Goal: Entertainment & Leisure: Consume media (video, audio)

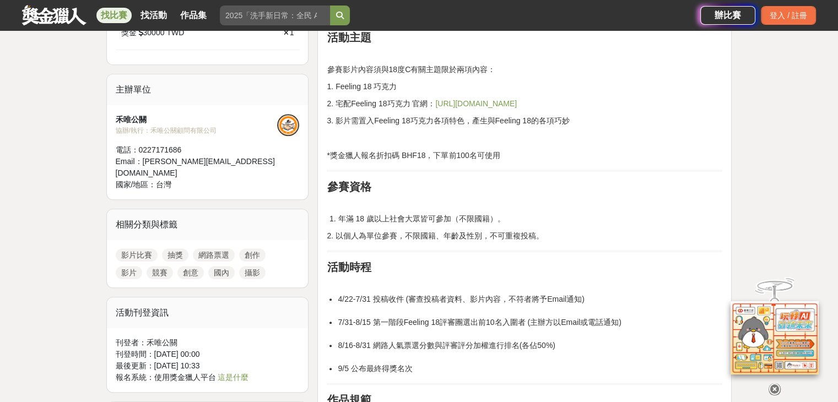
scroll to position [496, 0]
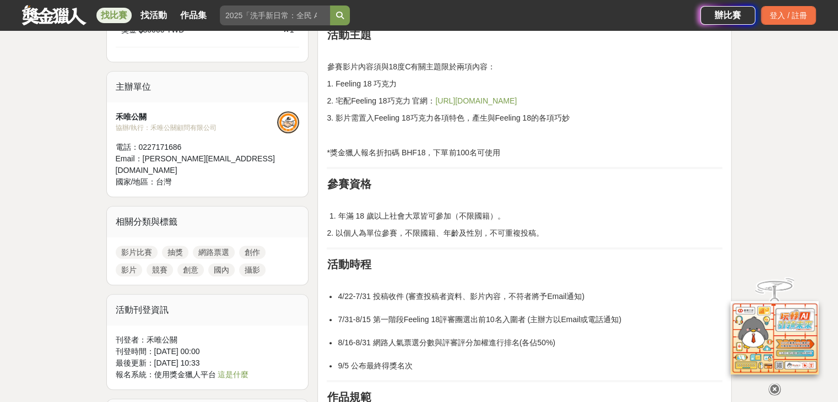
click at [463, 100] on link "[URL][DOMAIN_NAME]" at bounding box center [476, 100] width 82 height 9
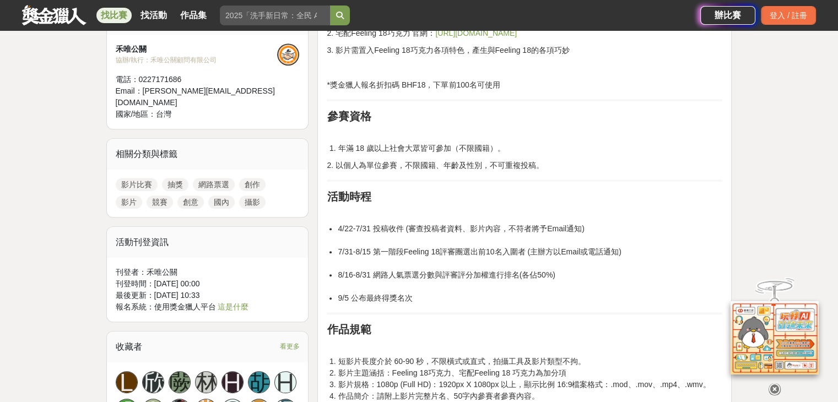
scroll to position [606, 0]
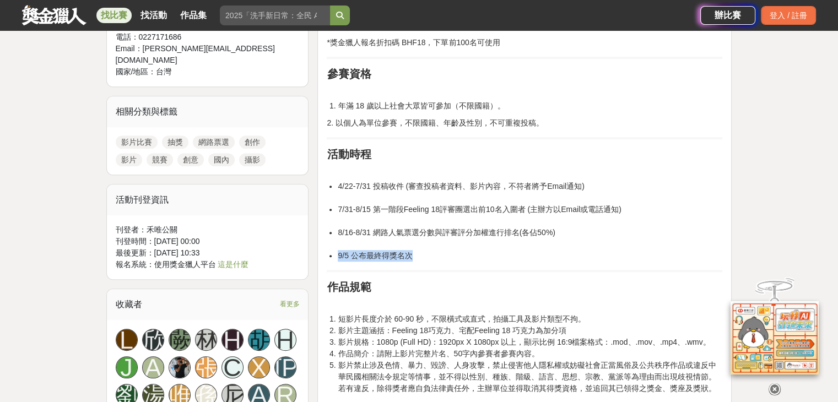
drag, startPoint x: 432, startPoint y: 255, endPoint x: 327, endPoint y: 247, distance: 105.5
click at [328, 247] on ul "4/22-7/31 投稿收件 (審查投稿者資料、影片內容，不符者將予Email通知) 7/31-8/15 第一階段Feeling 18評審團選出前10名入圍者…" at bounding box center [525, 221] width 396 height 81
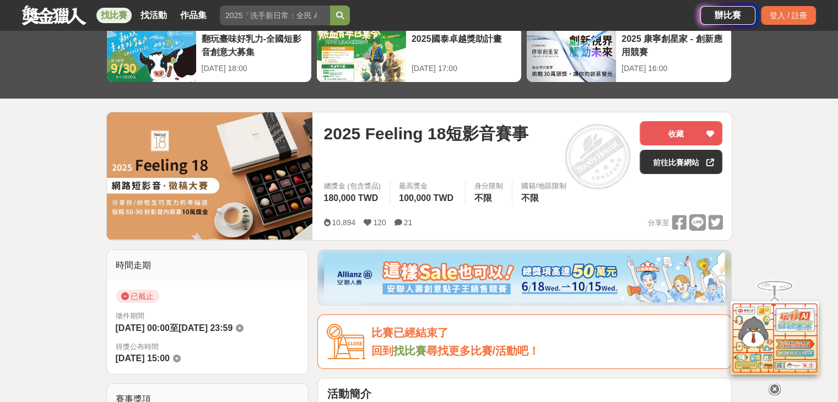
scroll to position [55, 0]
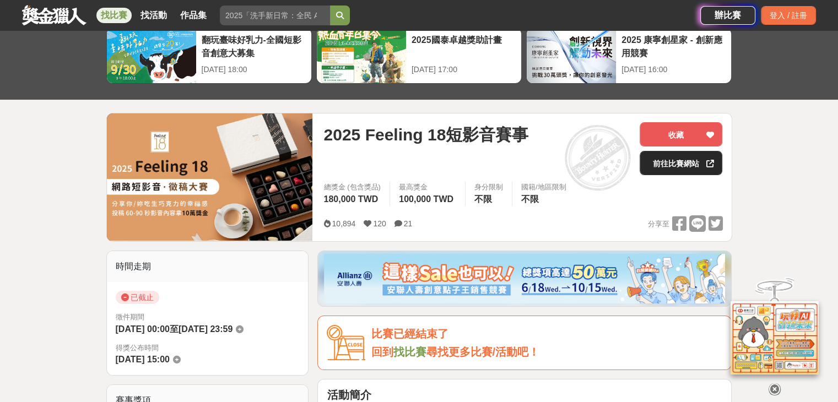
click at [672, 169] on link "前往比賽網站" at bounding box center [681, 163] width 83 height 24
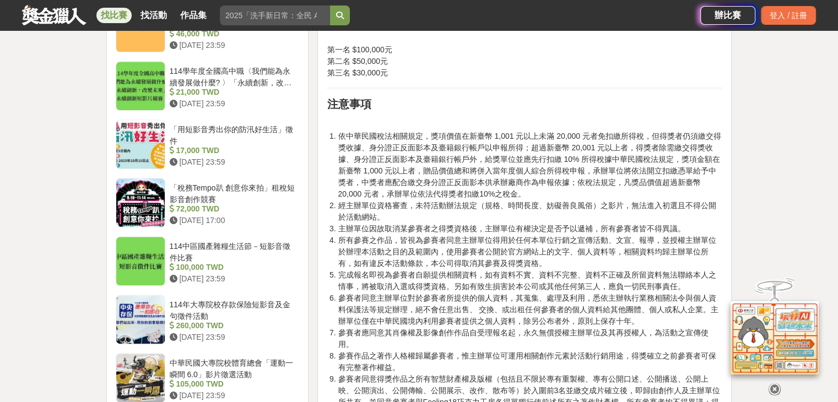
scroll to position [1268, 0]
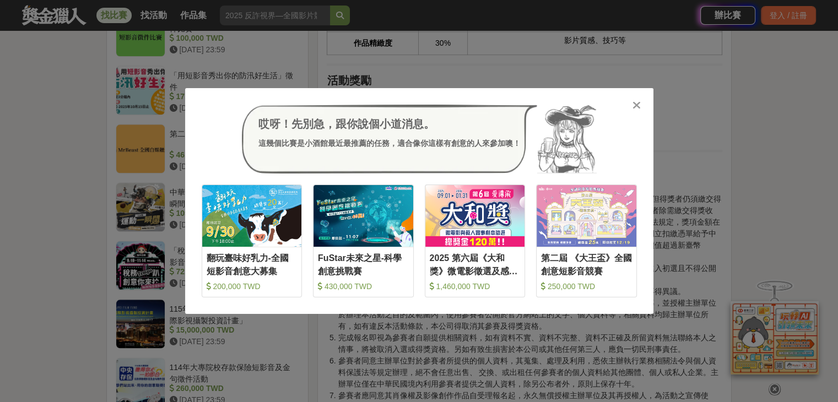
click at [646, 110] on div "哎呀！先別急，跟你說個小道消息。 這幾個比賽是小酒館最近最推薦的任務，適合像你這樣有創意的人來參加噢！ 收藏 翻玩臺味好乳力-全國短影音創意大募集 200,0…" at bounding box center [419, 201] width 468 height 227
click at [642, 109] on div at bounding box center [637, 104] width 11 height 11
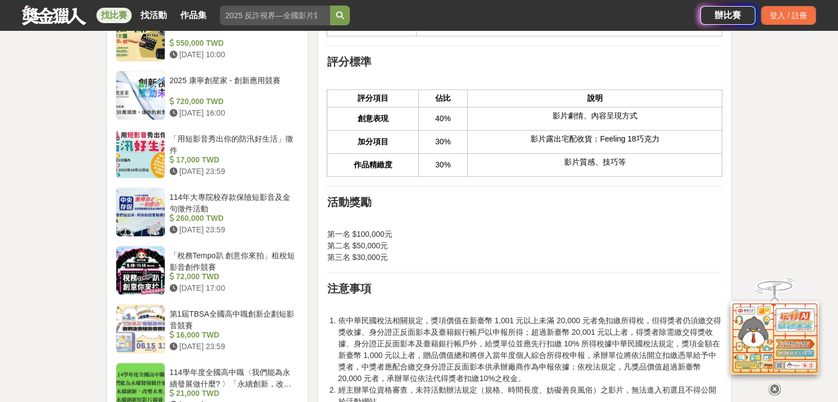
scroll to position [1212, 0]
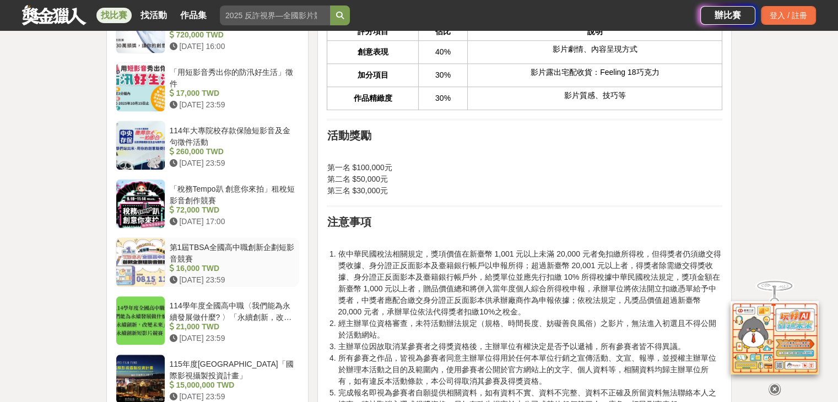
click at [207, 242] on div "第1屆TBSA全國高中職創新企劃短影音競賽" at bounding box center [233, 252] width 126 height 21
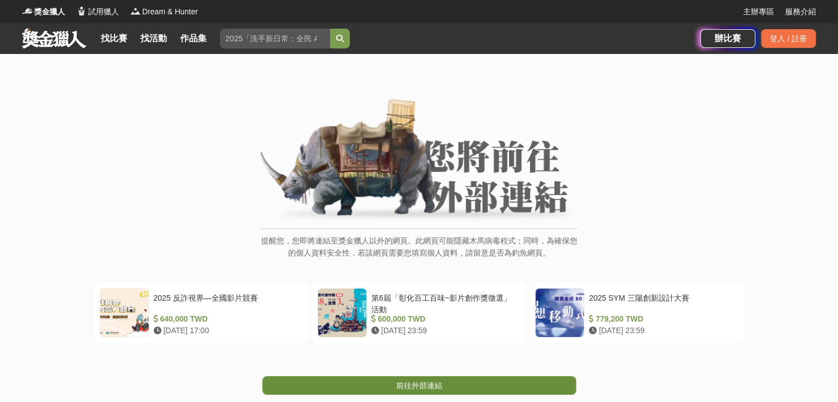
click at [425, 387] on span "前往外部連結" at bounding box center [419, 385] width 46 height 9
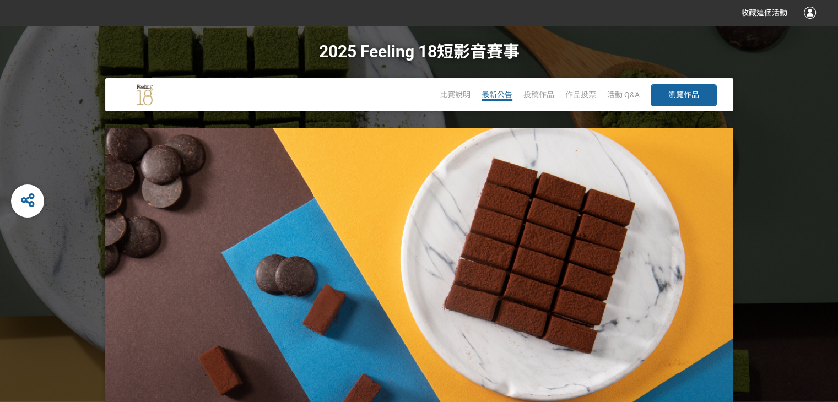
click at [506, 96] on span "最新公告" at bounding box center [497, 94] width 31 height 9
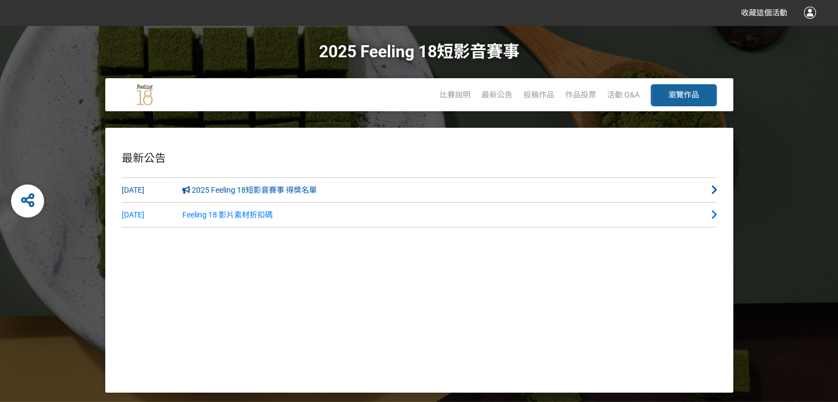
click at [283, 192] on span "2025 Feeling 18短影音賽事 得獎名單" at bounding box center [249, 190] width 135 height 9
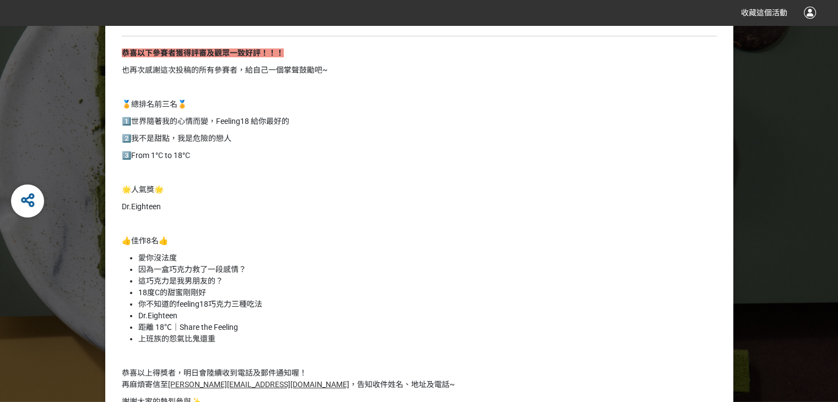
scroll to position [165, 0]
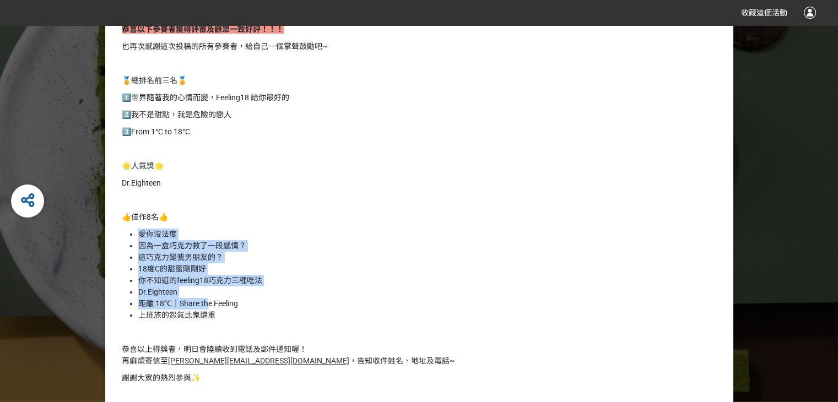
drag, startPoint x: 133, startPoint y: 234, endPoint x: 207, endPoint y: 308, distance: 104.1
click at [207, 308] on ul "愛你沒法度 因為一盒巧克力救了一段感情？ 這巧克力是我男朋友的？ 18度C的甜蜜剛剛好 你不知道的feeling18巧克力三種吃法 Dr.Eighteen 距…" at bounding box center [419, 275] width 595 height 93
click at [206, 266] on li "18度C的甜蜜剛剛好" at bounding box center [427, 269] width 579 height 12
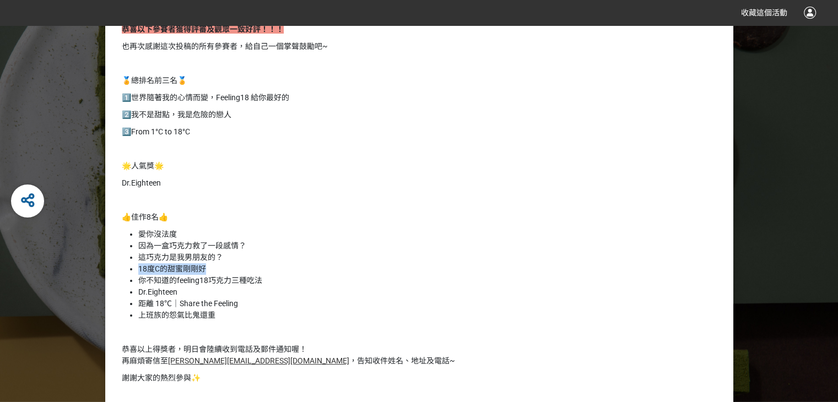
drag, startPoint x: 212, startPoint y: 269, endPoint x: 130, endPoint y: 265, distance: 81.7
click at [138, 265] on li "18度C的甜蜜剛剛好" at bounding box center [427, 269] width 579 height 12
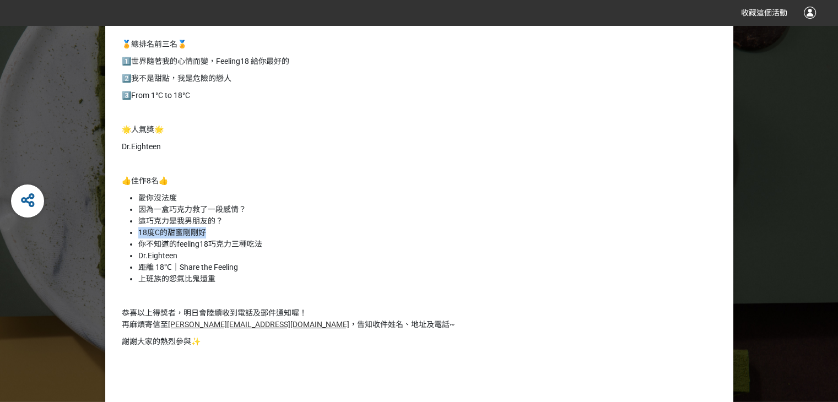
scroll to position [220, 0]
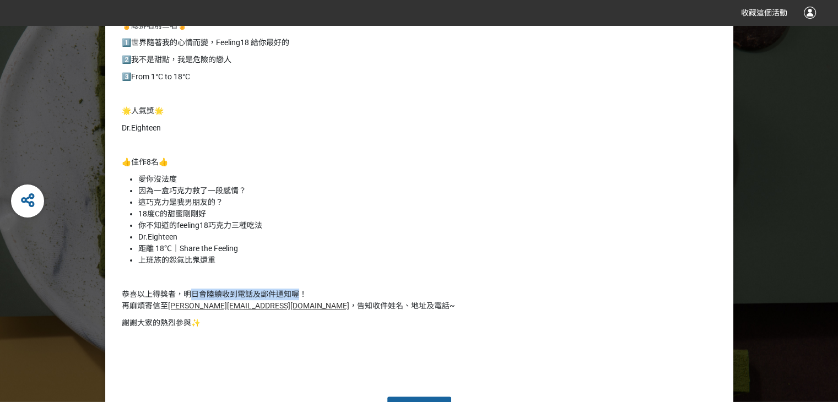
drag, startPoint x: 191, startPoint y: 296, endPoint x: 353, endPoint y: 298, distance: 162.0
click at [300, 287] on div "恭喜以下參賽者獲得評審及觀眾一致好評！！！ 也再次感謝這次投稿的所有參賽者，給自己一個掌聲鼓勵吧~ 🏅總排名前三名🏅 1️⃣世界隨著我的心情而變，Feelin…" at bounding box center [419, 177] width 595 height 416
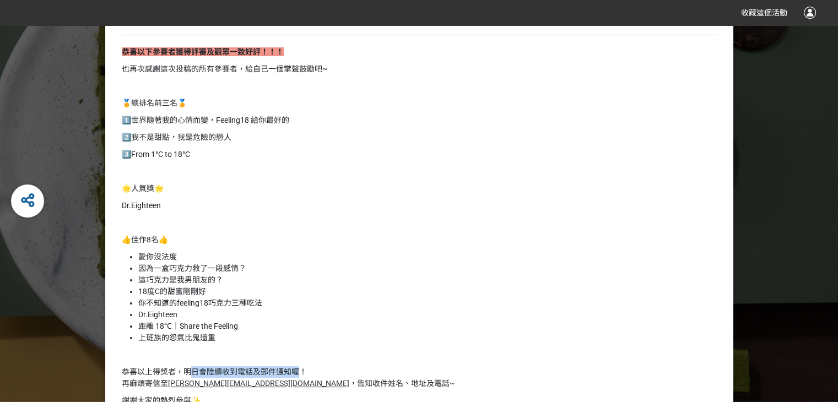
scroll to position [110, 0]
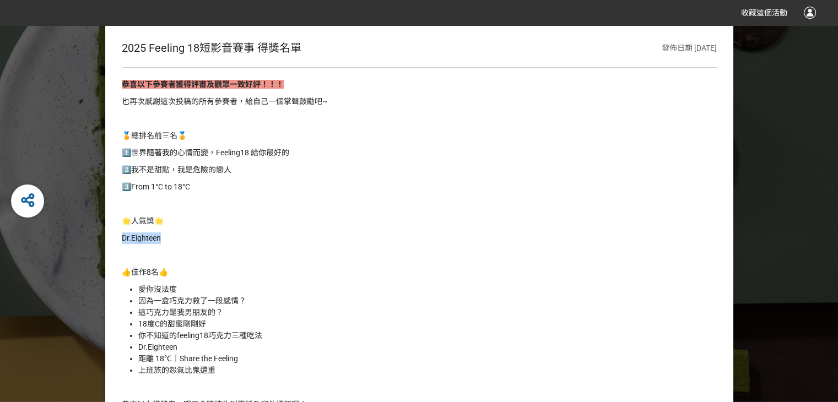
drag, startPoint x: 167, startPoint y: 233, endPoint x: 110, endPoint y: 235, distance: 57.3
click at [110, 235] on div "2025 Feeling 18短影音賽事 得獎名單 發佈日期 2025-09-09 恭喜以下參賽者獲得評審及觀眾一致好評！！！ 也再次感謝這次投稿的所有參賽者…" at bounding box center [419, 284] width 628 height 532
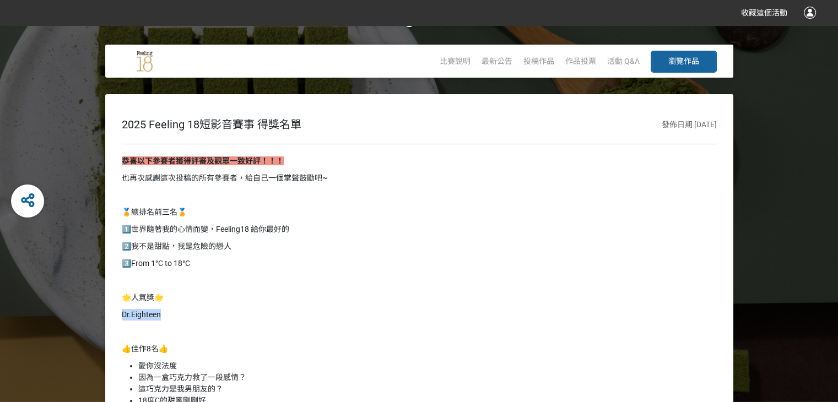
scroll to position [0, 0]
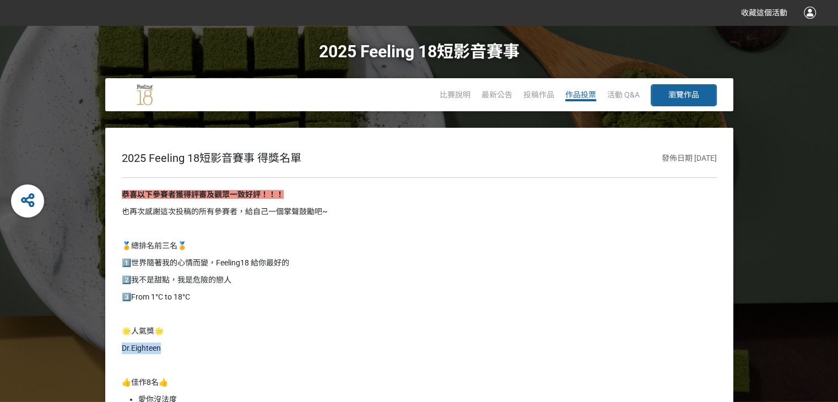
click at [580, 98] on span "作品投票" at bounding box center [580, 94] width 31 height 9
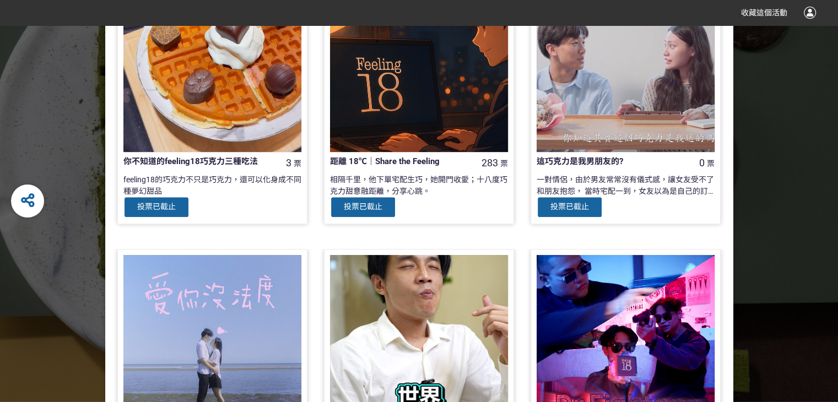
scroll to position [496, 0]
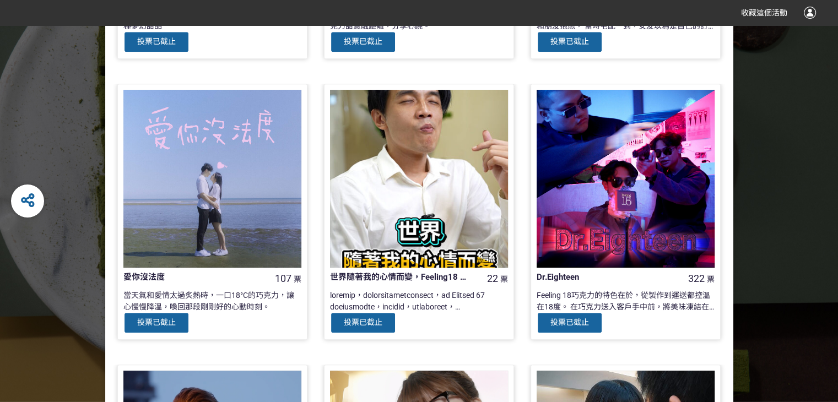
click at [419, 206] on div at bounding box center [419, 179] width 178 height 178
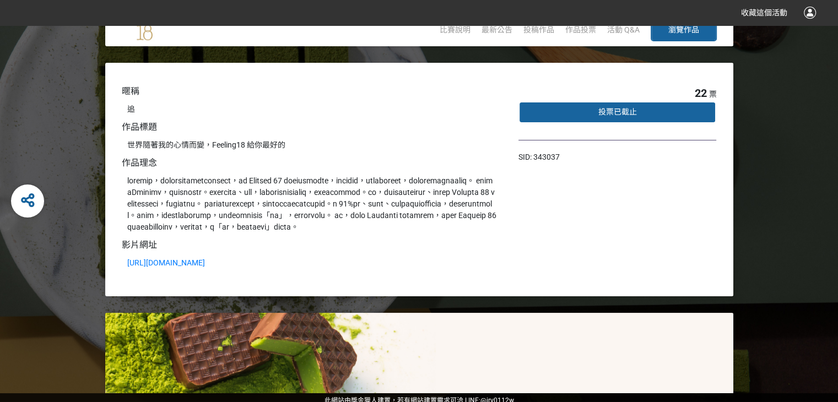
scroll to position [117, 0]
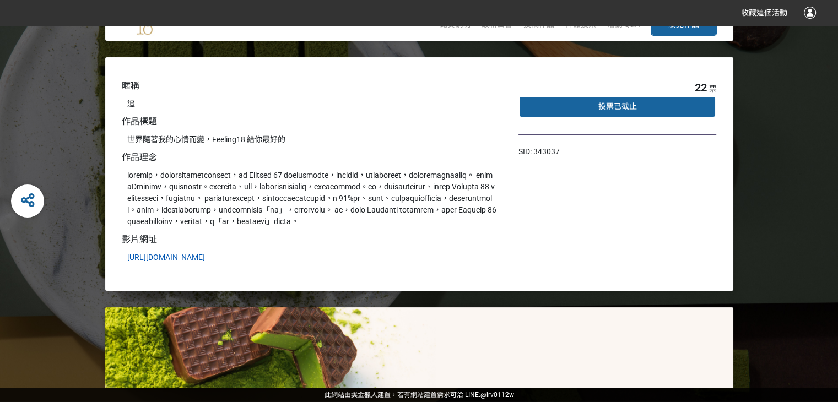
click at [205, 253] on link "https://drive.google.com/file/d/1s2LU2ZdOcrF_oS7RBcOZOH5NsfABnkvD/view?usp=driv…" at bounding box center [166, 257] width 78 height 9
click at [238, 170] on div at bounding box center [311, 199] width 369 height 58
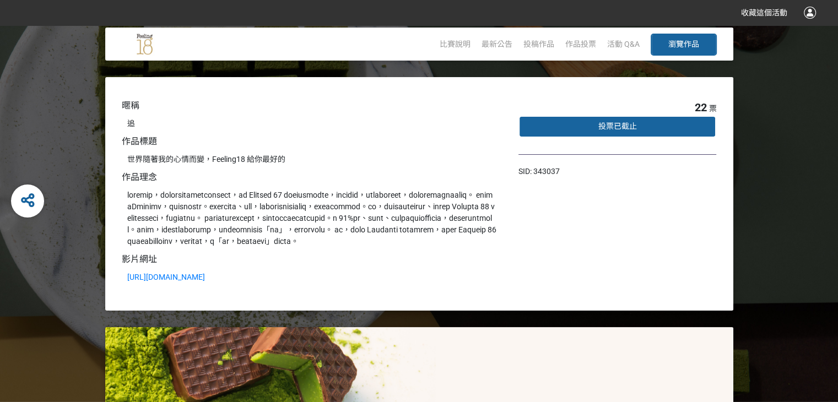
scroll to position [0, 0]
